Goal: Check status: Check status

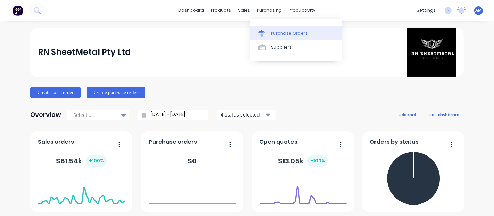
click at [295, 27] on link "Purchase Orders" at bounding box center [296, 33] width 92 height 14
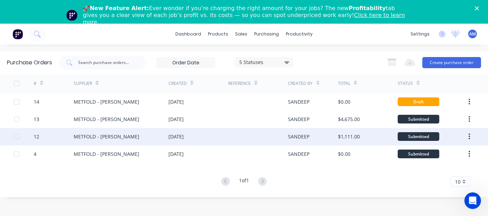
click at [91, 135] on div "METFOLD - [PERSON_NAME]" at bounding box center [107, 136] width 66 height 7
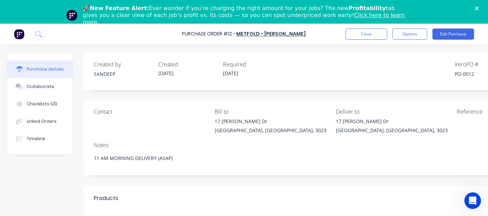
type textarea "x"
click at [414, 32] on button "Options" at bounding box center [409, 33] width 35 height 11
click at [403, 32] on button "Options" at bounding box center [409, 33] width 35 height 11
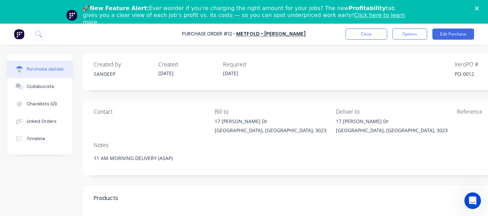
click at [481, 10] on div "🚀 New Feature Alert: Ever wonder if you’re charging the right amount for your j…" at bounding box center [244, 15] width 488 height 25
click at [479, 7] on icon "Close" at bounding box center [476, 8] width 4 height 4
